Goal: Task Accomplishment & Management: Use online tool/utility

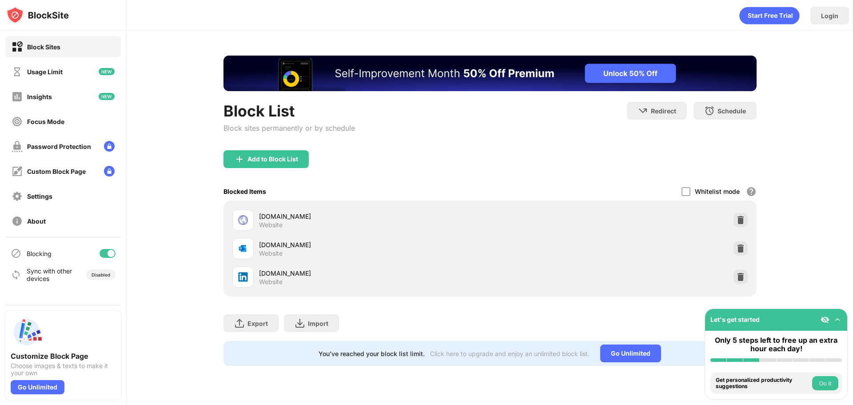
click at [110, 256] on div at bounding box center [111, 253] width 7 height 7
click at [110, 248] on div "Blocking" at bounding box center [63, 253] width 116 height 21
click at [110, 252] on div at bounding box center [108, 253] width 16 height 9
click at [102, 256] on div at bounding box center [108, 253] width 16 height 9
click at [102, 256] on div at bounding box center [103, 253] width 7 height 7
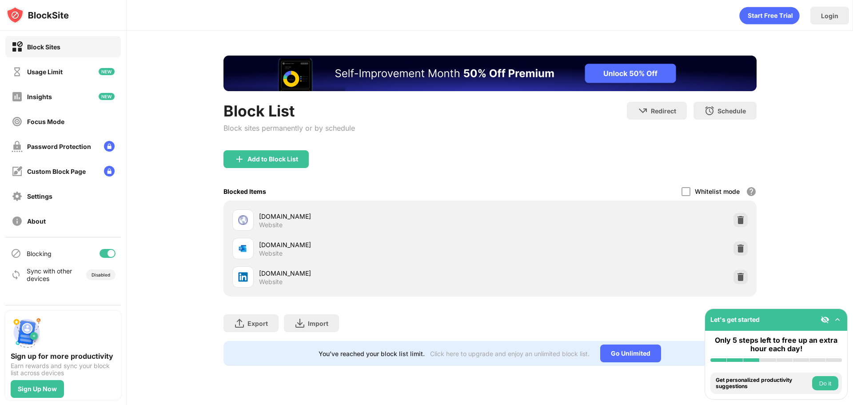
click at [100, 256] on div "Blocking" at bounding box center [63, 253] width 116 height 21
click at [105, 255] on div at bounding box center [108, 253] width 16 height 9
click at [112, 260] on div "Blocking" at bounding box center [63, 253] width 116 height 21
click at [109, 254] on div at bounding box center [108, 253] width 16 height 9
